Goal: Task Accomplishment & Management: Manage account settings

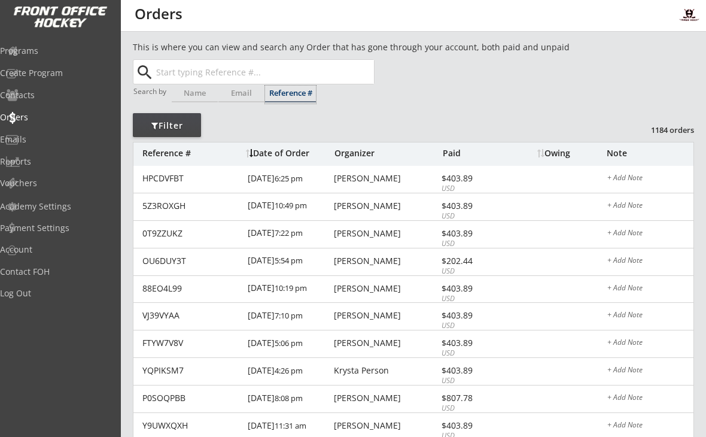
click at [56, 51] on div "Programs" at bounding box center [57, 51] width 114 height 8
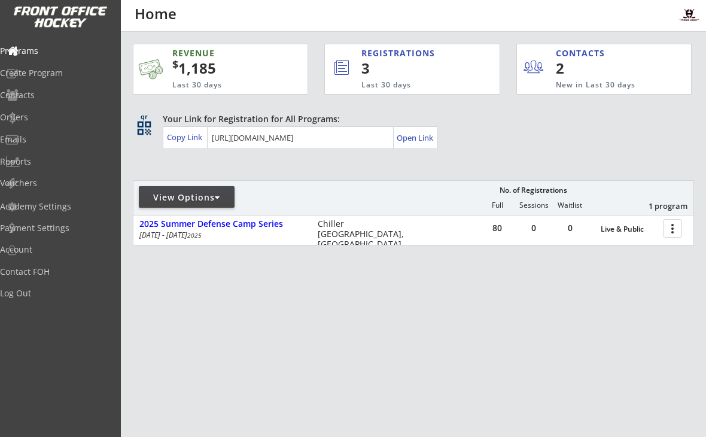
click at [410, 142] on div "Open Link" at bounding box center [416, 138] width 38 height 10
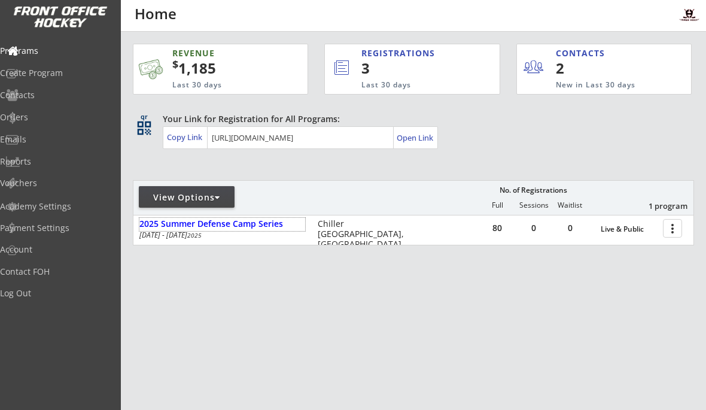
click at [206, 226] on div "2025 Summer Defense Camp Series" at bounding box center [222, 224] width 166 height 10
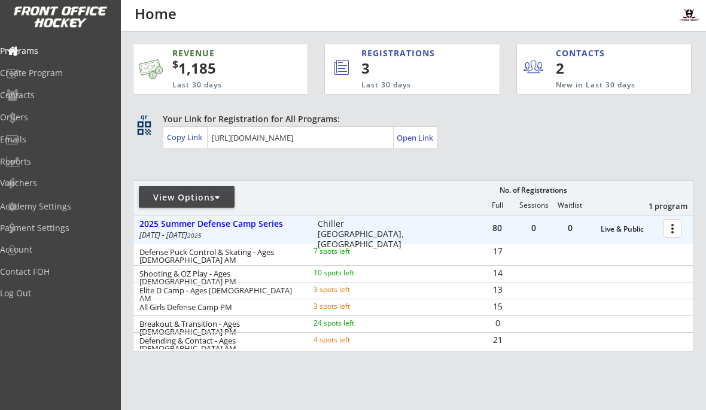
click at [674, 224] on div at bounding box center [674, 227] width 21 height 21
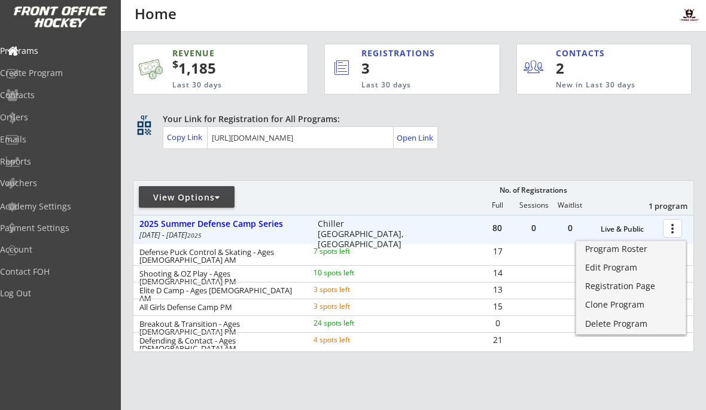
click at [612, 266] on div "Edit Program" at bounding box center [631, 267] width 92 height 8
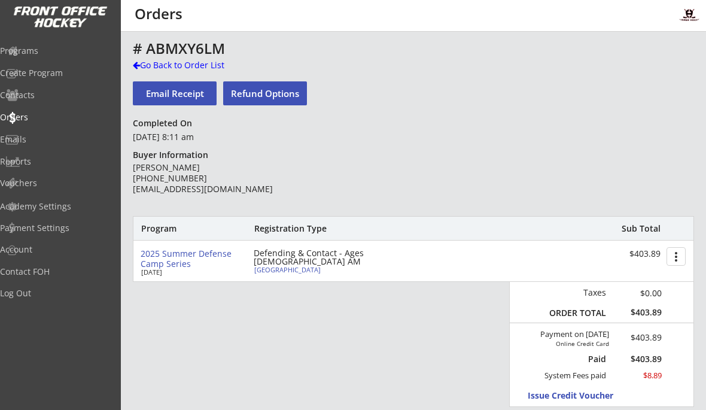
click at [47, 53] on div "Programs" at bounding box center [57, 51] width 114 height 8
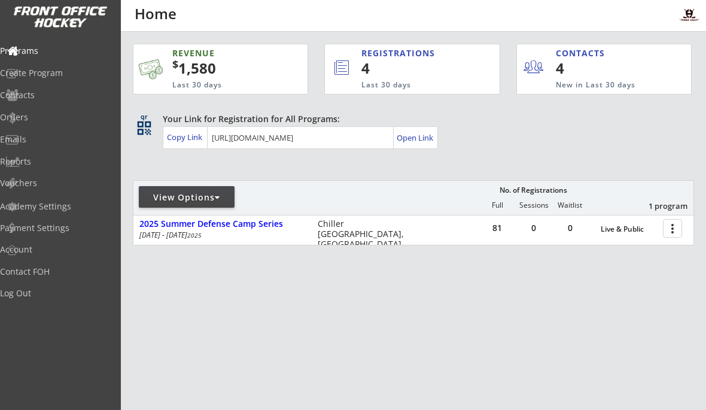
click at [670, 230] on div at bounding box center [674, 227] width 21 height 21
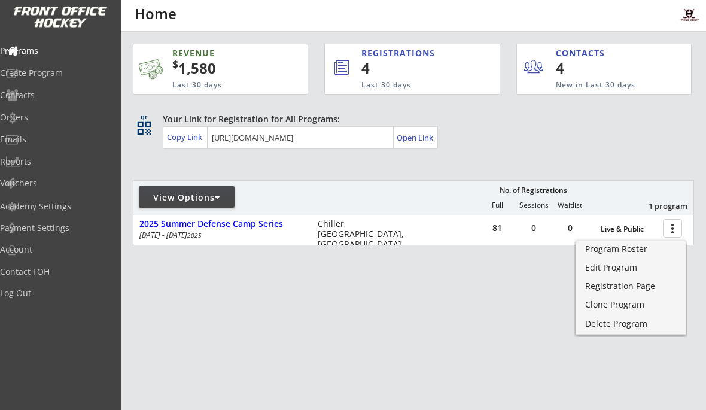
click at [628, 251] on div "Program Roster" at bounding box center [631, 249] width 92 height 8
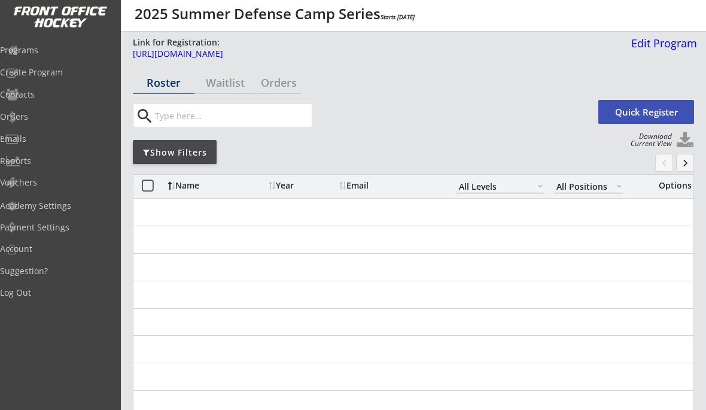
select select ""All Levels""
select select ""All Positions""
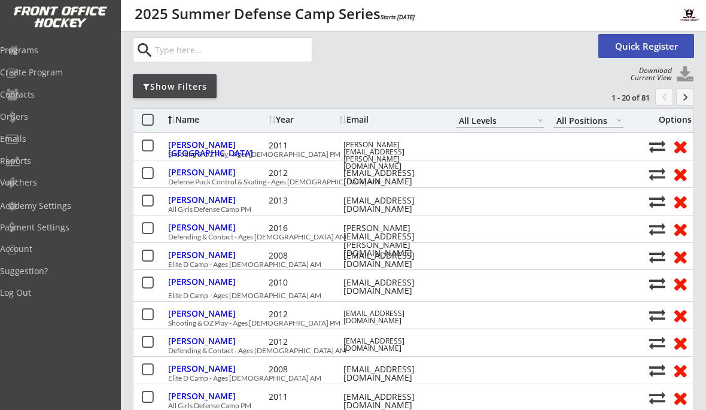
scroll to position [47, 0]
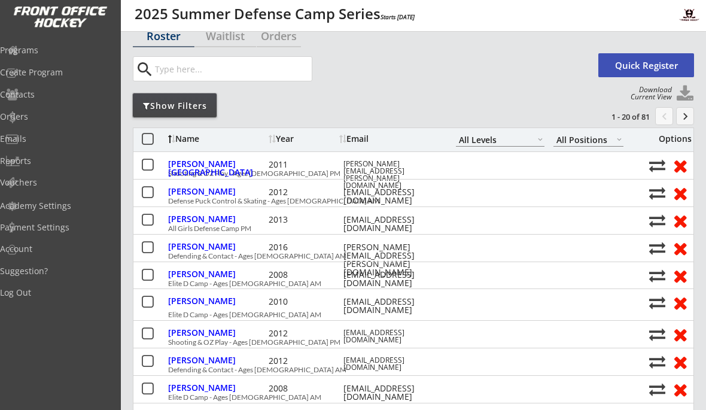
click at [157, 100] on div "Show Filters" at bounding box center [175, 106] width 84 height 12
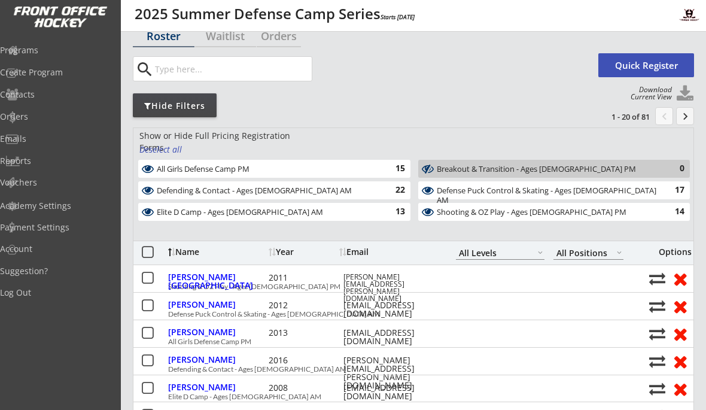
click at [450, 208] on div "Shooting & OZ Play - Ages [DEMOGRAPHIC_DATA] PM" at bounding box center [547, 213] width 221 height 10
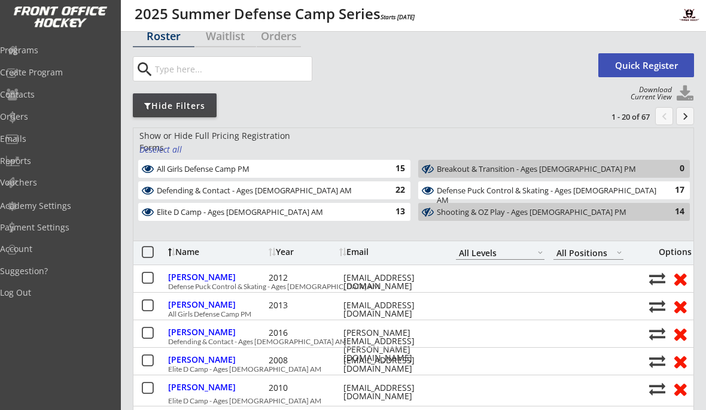
click at [376, 209] on div "Elite D Camp - Ages 14-20 AM" at bounding box center [267, 213] width 221 height 10
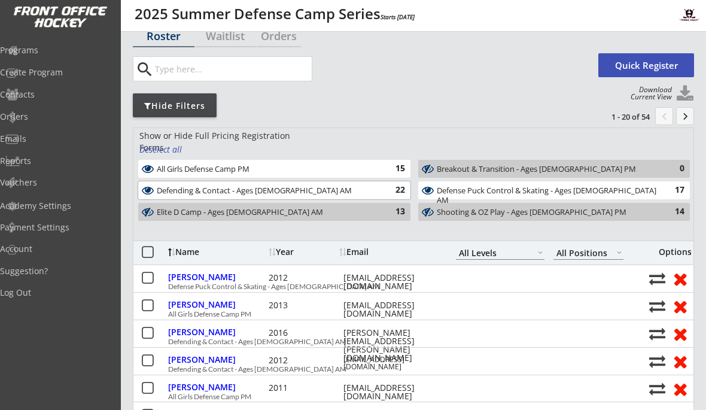
click at [372, 193] on div "Defending & Contact - Ages 10-14 AM" at bounding box center [267, 191] width 221 height 10
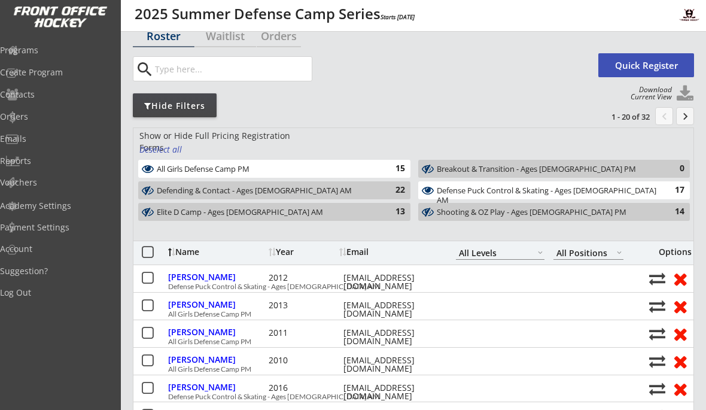
click at [371, 171] on div "All Girls Defense Camp PM" at bounding box center [267, 170] width 221 height 10
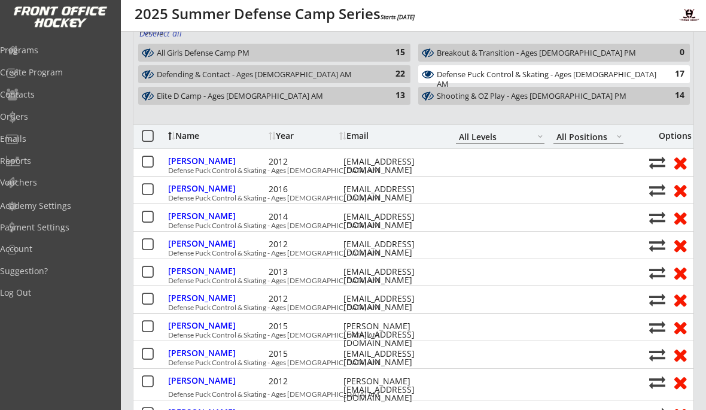
scroll to position [117, 0]
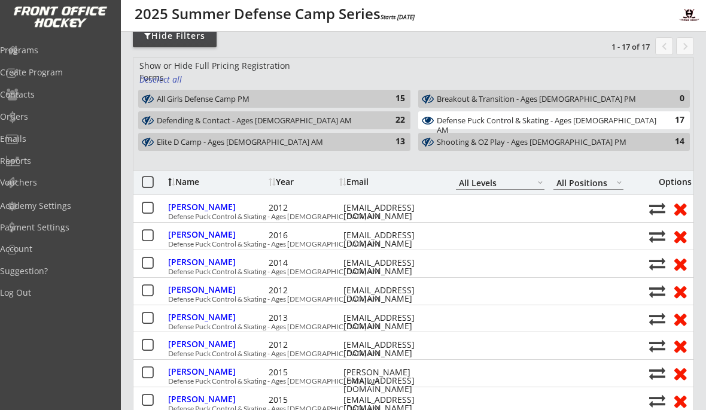
click at [555, 121] on div "Defense Puck Control & Skating - Ages 10-14 AM" at bounding box center [547, 125] width 221 height 19
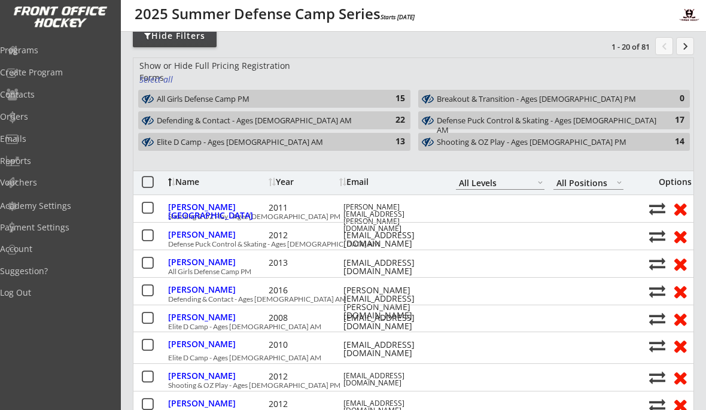
click at [365, 117] on div "Defending & Contact - Ages 10-14 AM" at bounding box center [267, 121] width 221 height 10
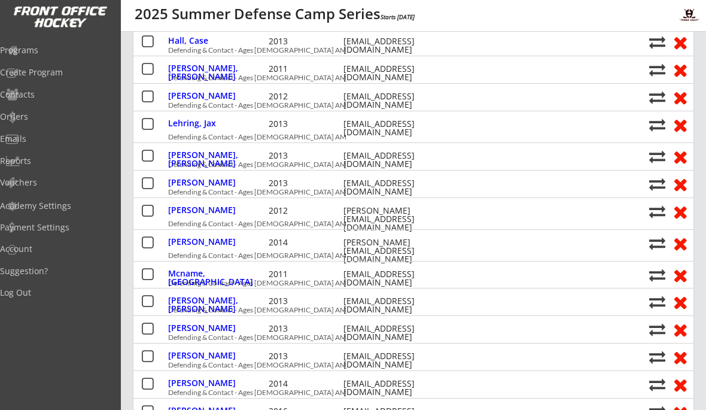
scroll to position [421, 0]
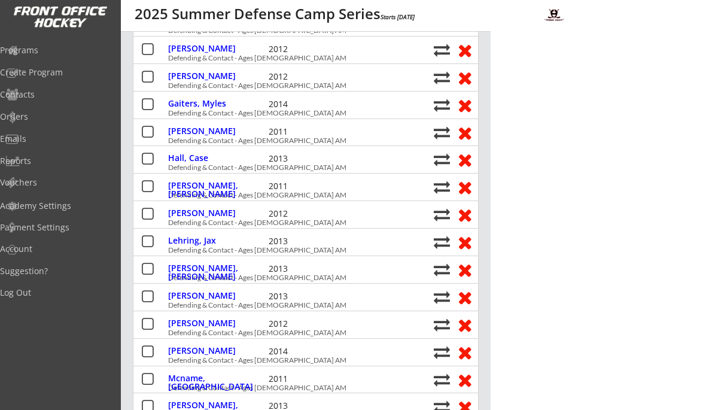
select select ""All Levels""
select select ""All Positions""
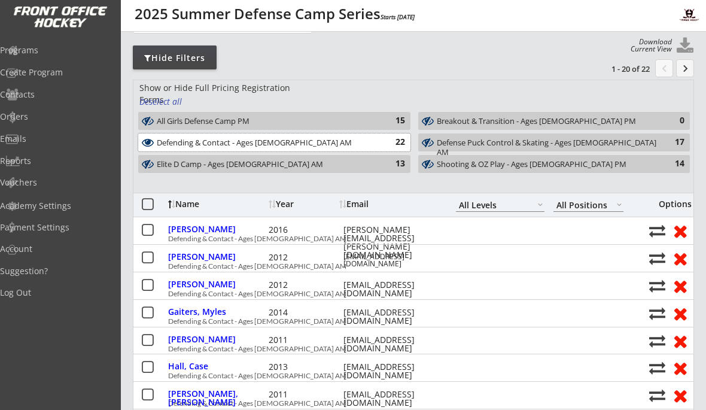
scroll to position [0, 0]
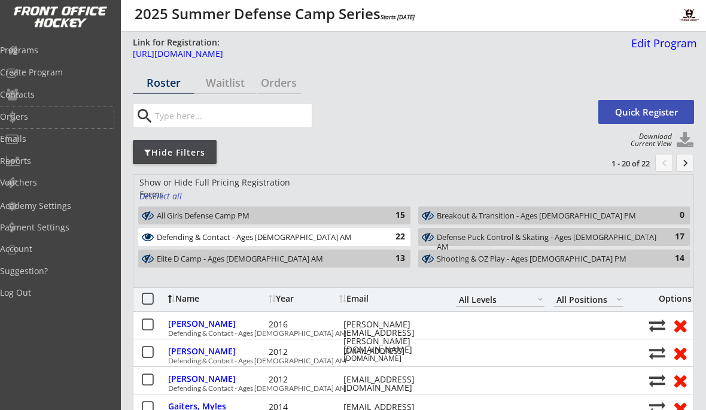
click at [38, 112] on div "Orders" at bounding box center [57, 116] width 114 height 8
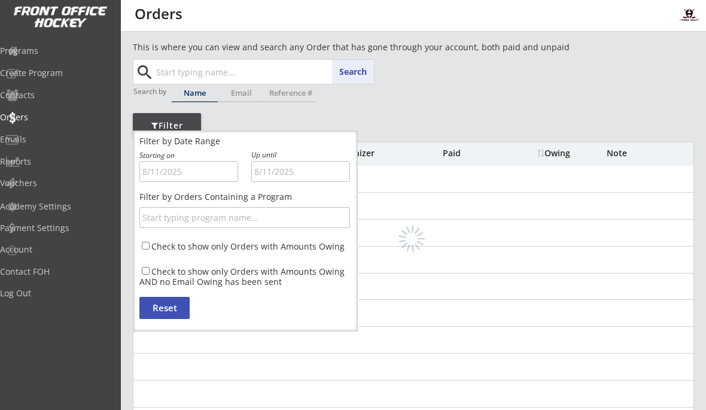
click at [192, 78] on input "text" at bounding box center [264, 72] width 220 height 24
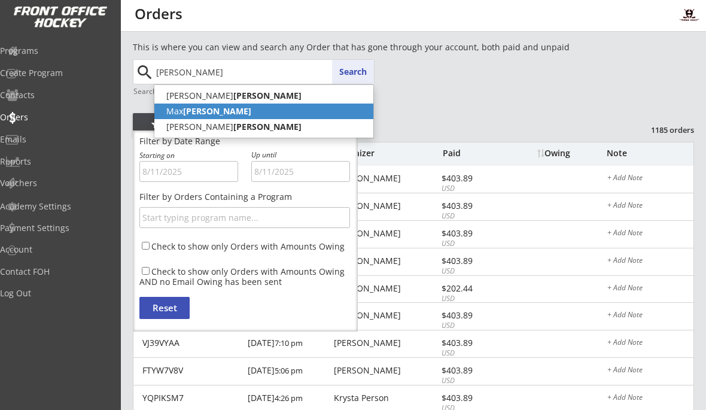
click at [177, 108] on p "Max Manley" at bounding box center [263, 112] width 219 height 16
type input "Max Manley"
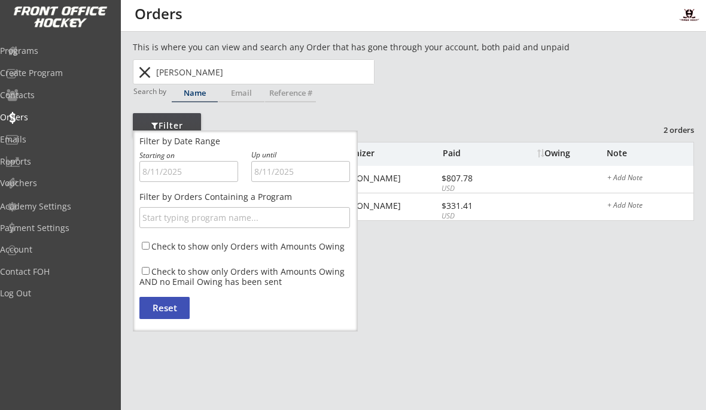
click at [438, 120] on div "This is where you can view and search any Order that has gone through your acco…" at bounding box center [413, 148] width 561 height 215
click at [205, 331] on div "This is where you can view and search any Order that has gone through your acco…" at bounding box center [413, 395] width 585 height 709
click at [187, 128] on div "Filter" at bounding box center [167, 126] width 68 height 12
click at [133, 123] on div "Filter" at bounding box center [167, 126] width 68 height 12
click at [153, 118] on div "Filter" at bounding box center [167, 125] width 68 height 24
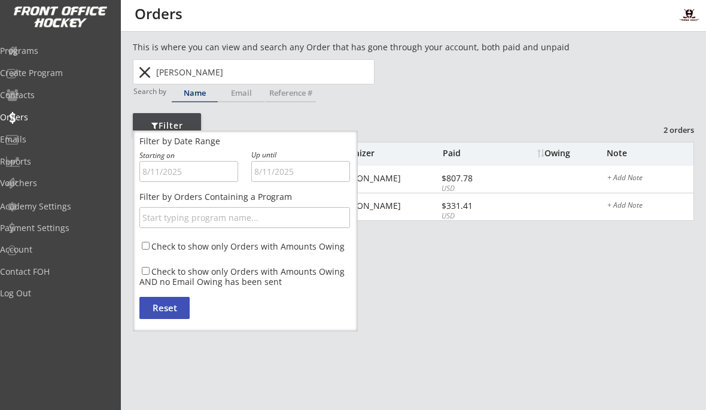
click at [290, 99] on div "Reference #" at bounding box center [290, 94] width 51 height 17
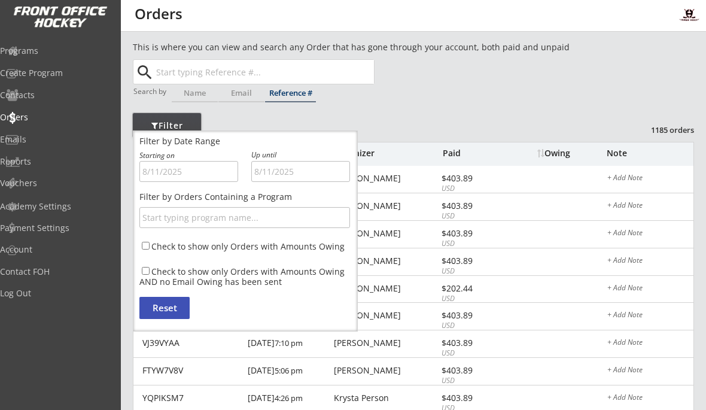
click at [151, 123] on div at bounding box center [154, 125] width 7 height 8
click at [165, 306] on button "Reset" at bounding box center [164, 308] width 50 height 22
click at [385, 78] on div "This is where you can view and search any Order that has gone through your acco…" at bounding box center [413, 396] width 561 height 710
click at [59, 33] on div "Programs Create Program Contacts Orders Emails Reports Vouchers Academy Setting…" at bounding box center [60, 205] width 121 height 410
click at [53, 54] on div "Programs" at bounding box center [57, 51] width 114 height 8
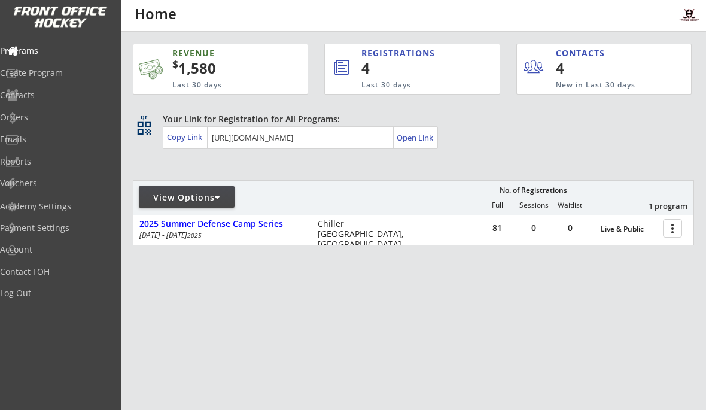
click at [460, 332] on div "REVENUE $ 1,580 Last 30 days REGISTRATIONS 4 Last 30 days CONTACTS 4 New in Las…" at bounding box center [413, 201] width 561 height 339
click at [41, 113] on div "Orders" at bounding box center [57, 117] width 114 height 8
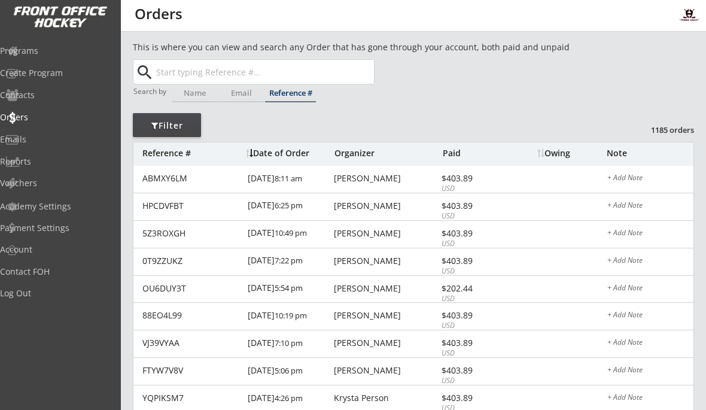
click at [200, 79] on input "text" at bounding box center [264, 72] width 220 height 24
type input "[PERSON_NAME]"
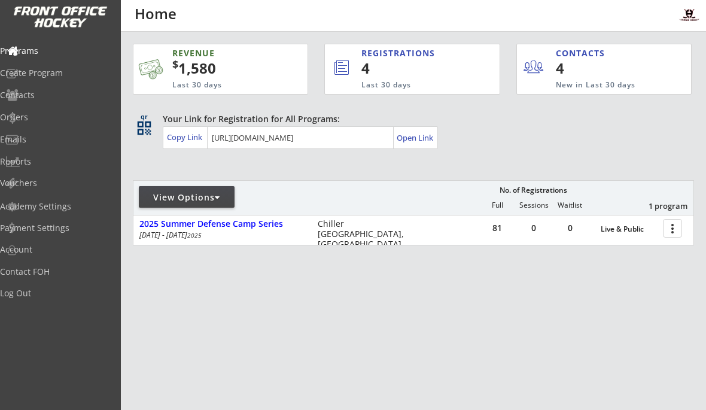
click at [32, 113] on div "Orders" at bounding box center [57, 117] width 114 height 8
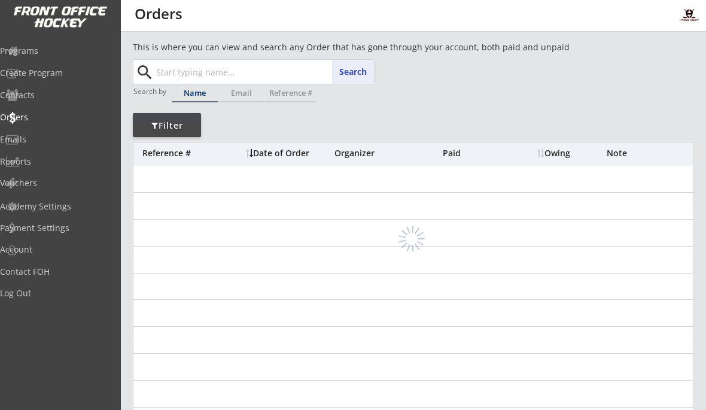
click at [189, 72] on input "text" at bounding box center [264, 72] width 220 height 24
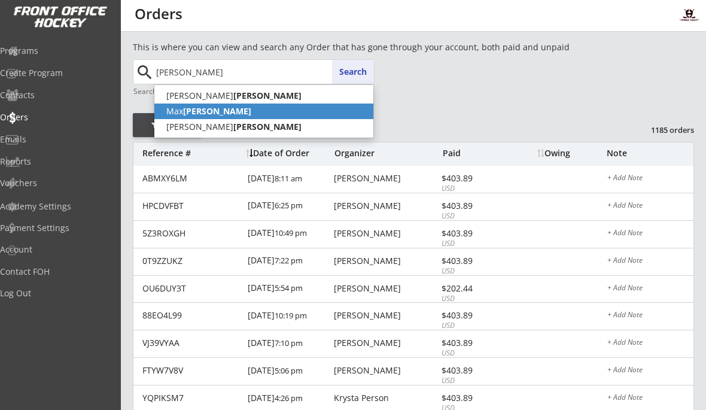
click at [177, 111] on p "[PERSON_NAME]" at bounding box center [263, 112] width 219 height 16
type input "[PERSON_NAME]"
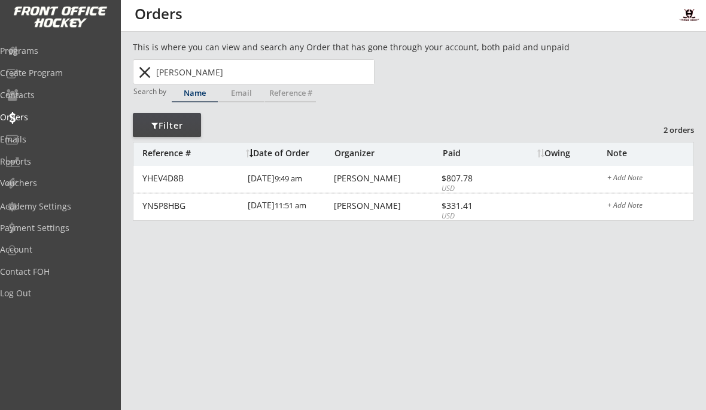
click at [312, 212] on div "[DATE] 11:51 am" at bounding box center [289, 206] width 83 height 27
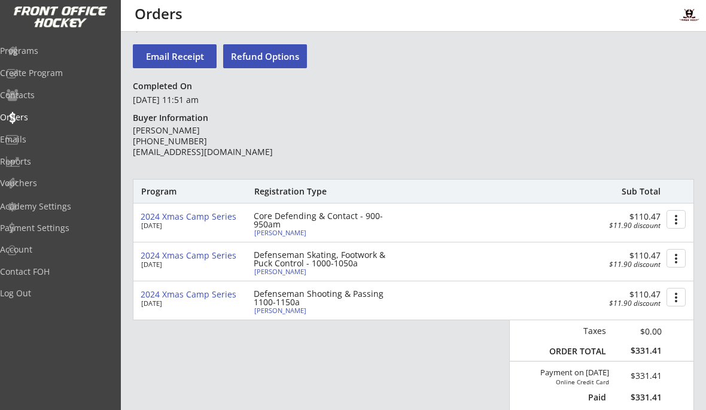
scroll to position [47, 0]
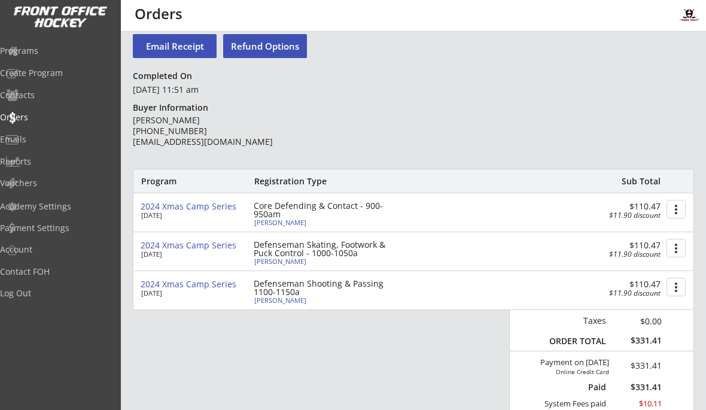
click at [260, 224] on div "[PERSON_NAME]" at bounding box center [320, 222] width 133 height 7
select select ""Defense""
select select ""AA""
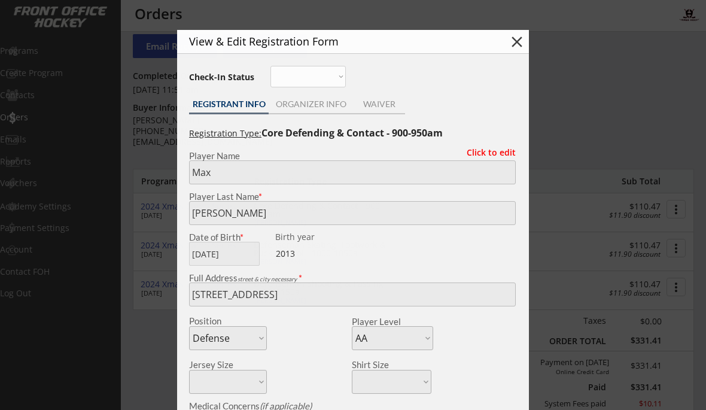
type input "[DEMOGRAPHIC_DATA]"
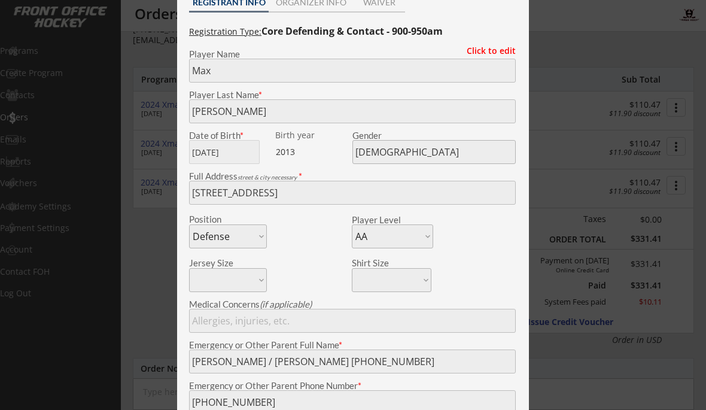
scroll to position [0, 0]
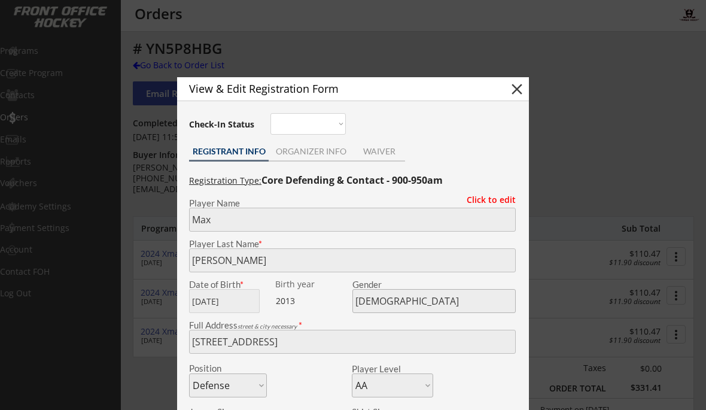
click at [519, 89] on button "close" at bounding box center [517, 89] width 18 height 18
select select ""PLACEHOLDER_1427118222253""
